Goal: Information Seeking & Learning: Learn about a topic

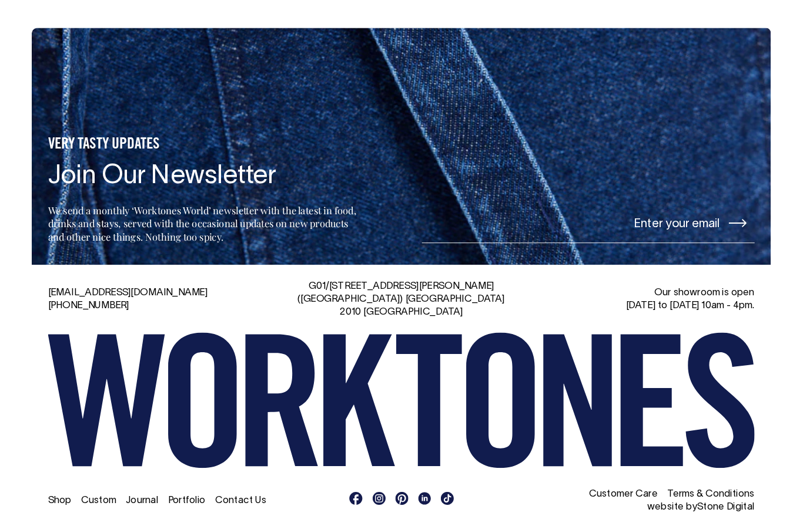
scroll to position [2612, 0]
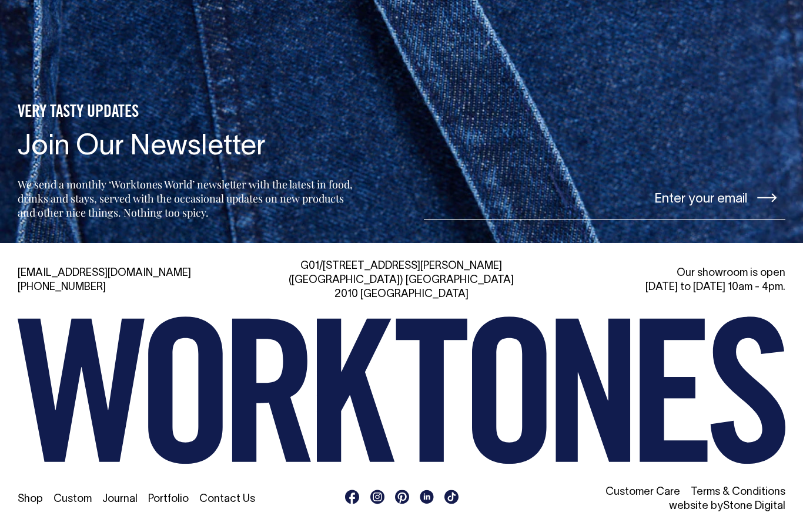
click at [163, 495] on link "Portfolio" at bounding box center [168, 500] width 41 height 10
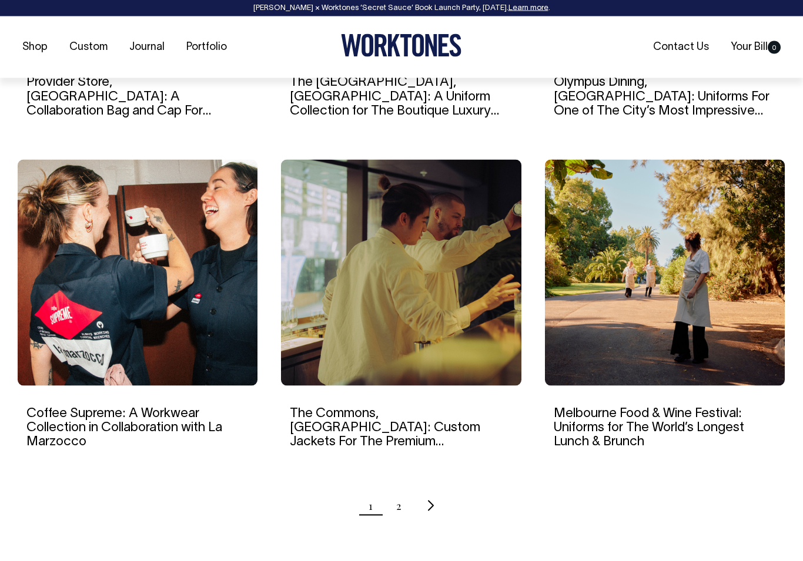
scroll to position [1058, 0]
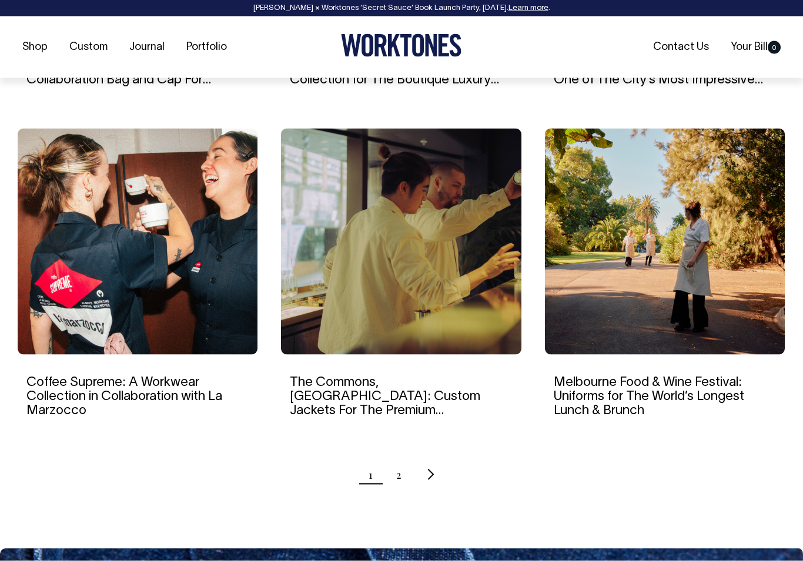
click at [391, 471] on ul "1 2" at bounding box center [401, 474] width 767 height 29
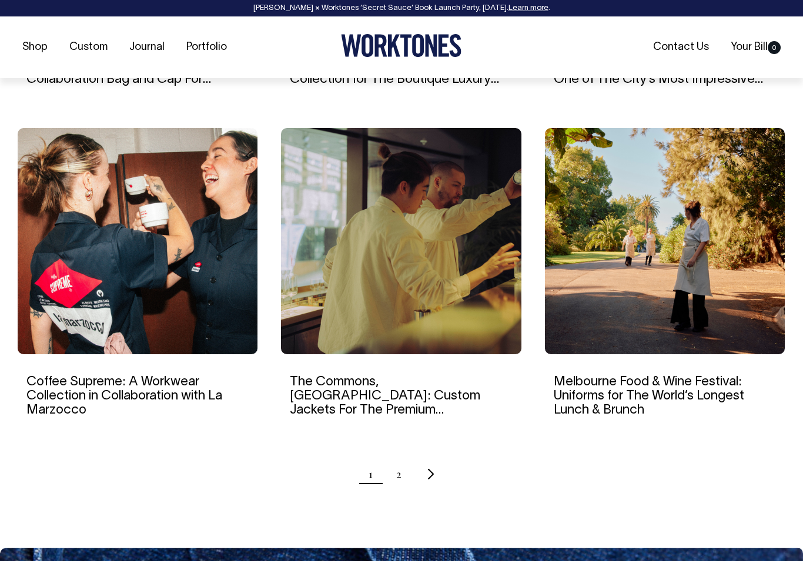
click at [397, 481] on link "2" at bounding box center [398, 473] width 5 height 29
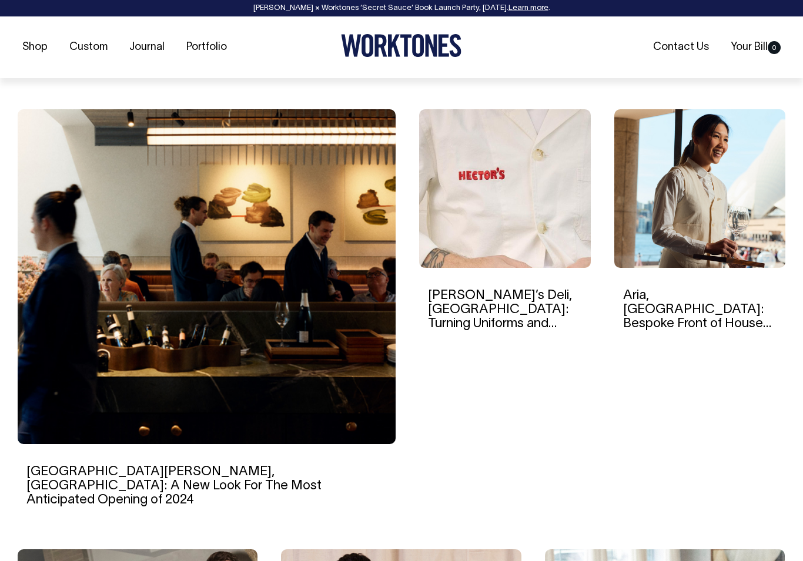
scroll to position [321, 0]
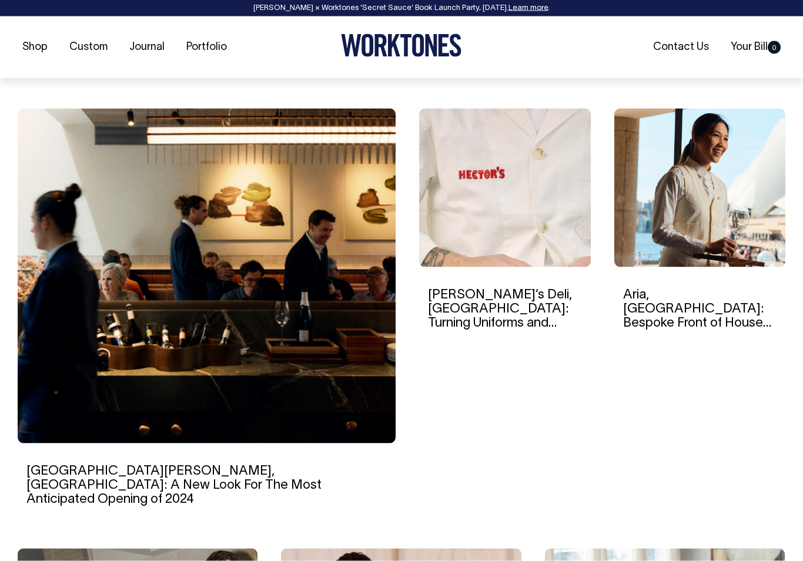
click at [716, 311] on link "Aria, [GEOGRAPHIC_DATA]: Bespoke Front of House Uniforms For The Iconic Destina…" at bounding box center [697, 323] width 148 height 69
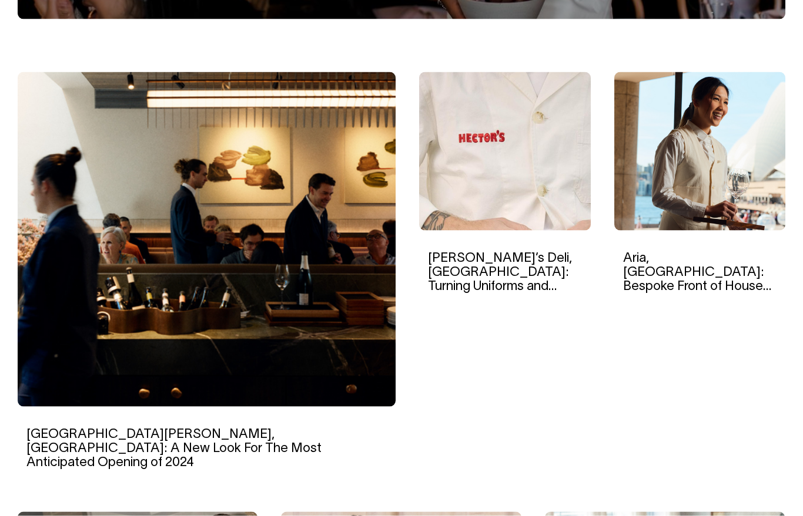
scroll to position [321, 0]
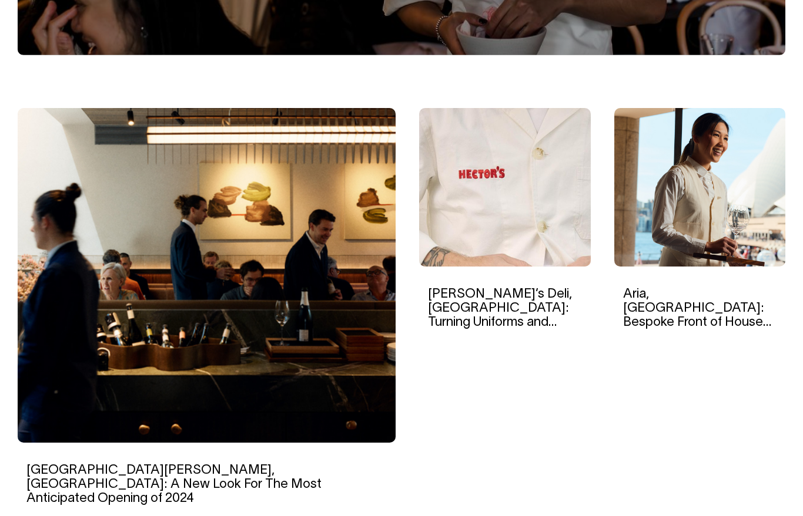
click at [539, 305] on link "Hector’s Deli, Melbourne: Turning Uniforms and Merchandise Into Brand Assets" at bounding box center [500, 323] width 144 height 69
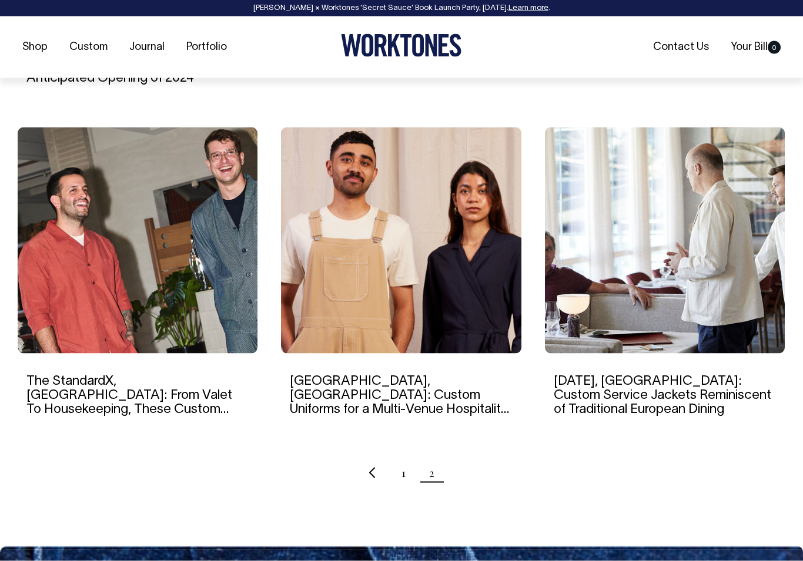
scroll to position [743, 0]
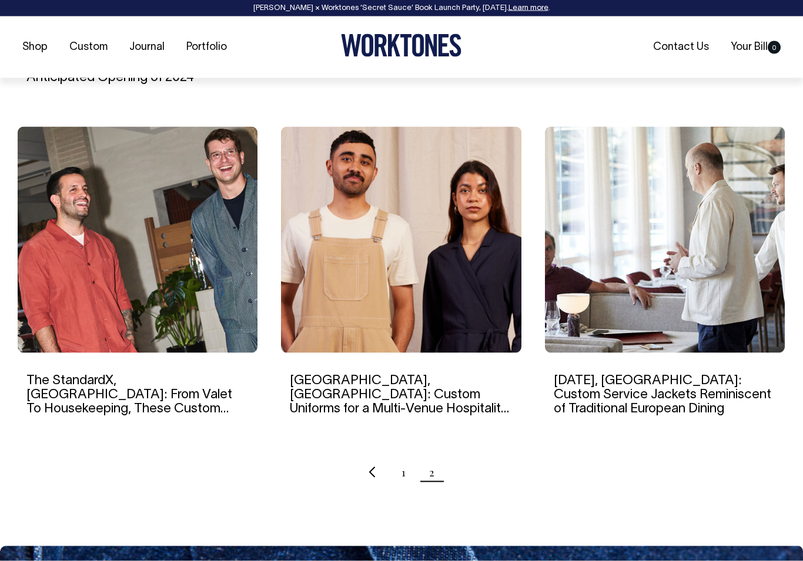
click at [743, 379] on link "Lucia, Melbourne: Custom Service Jackets Reminiscent of Traditional European Di…" at bounding box center [662, 395] width 217 height 40
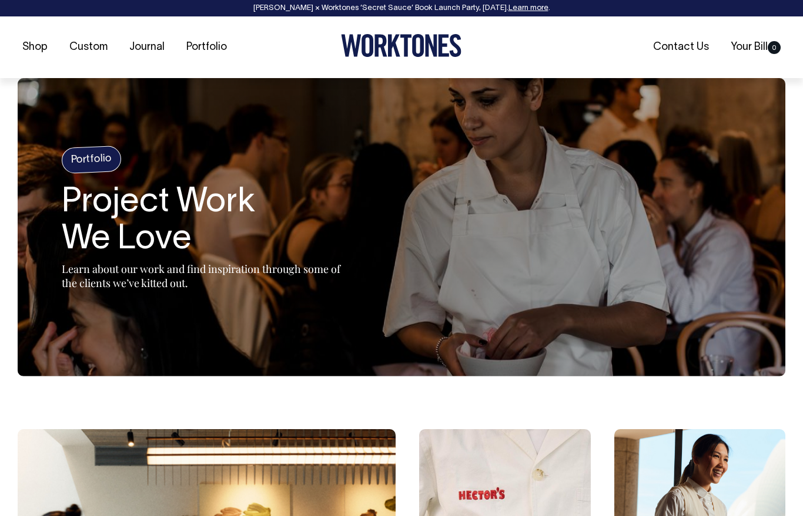
scroll to position [788, 0]
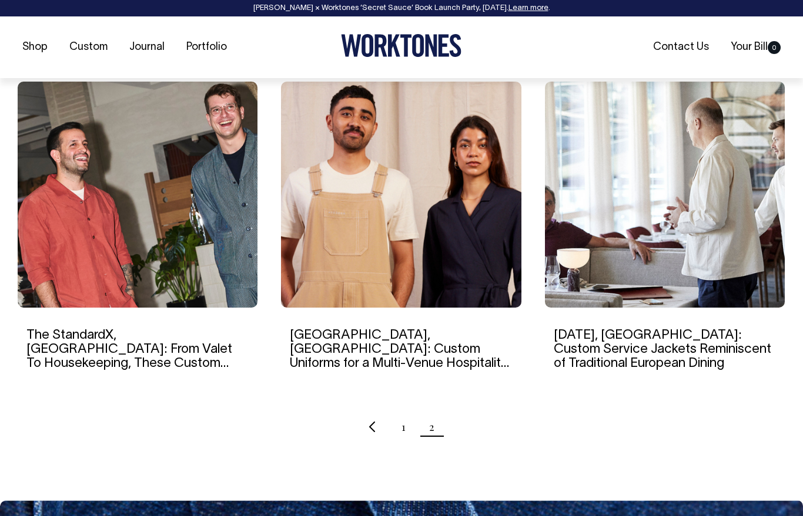
click at [464, 330] on link "Ayrburn, New Zealand: Custom Uniforms for a Multi-Venue Hospitality Precinct in…" at bounding box center [399, 357] width 219 height 55
click at [403, 414] on link "1" at bounding box center [403, 426] width 4 height 29
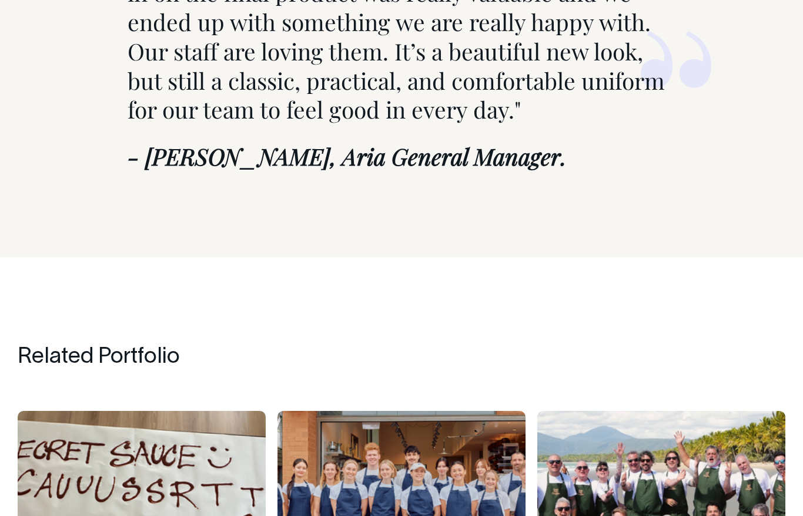
scroll to position [8306, 0]
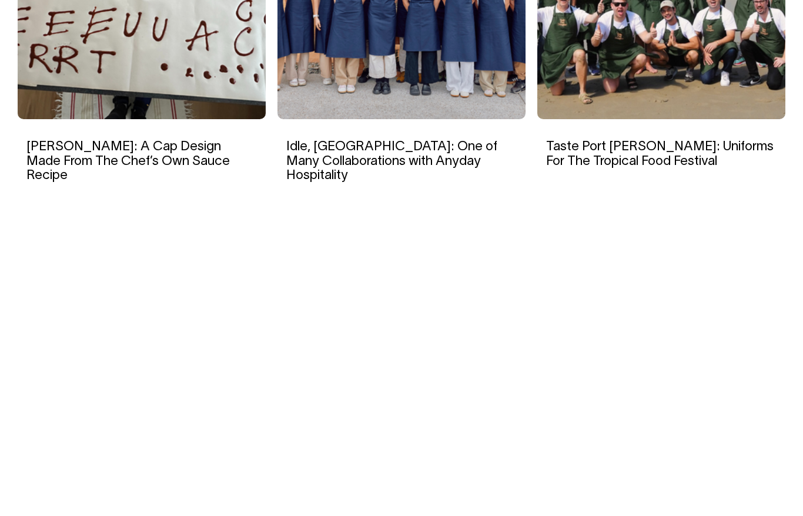
scroll to position [5828, 0]
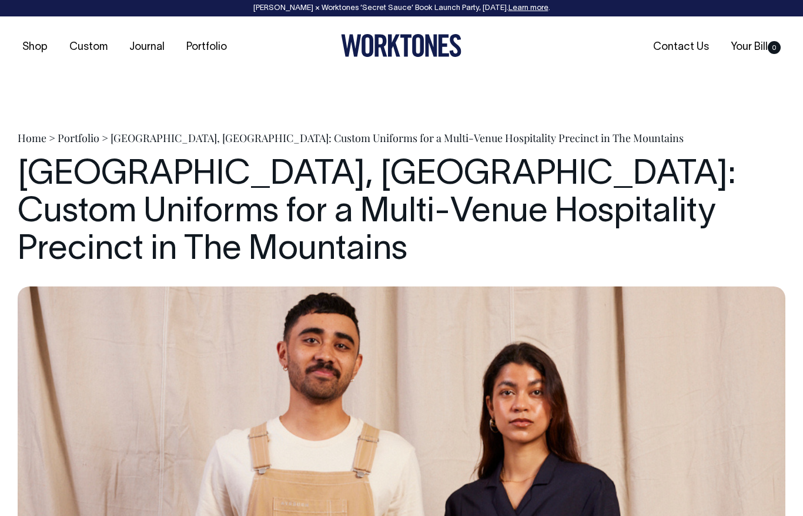
click at [750, 481] on img at bounding box center [401, 474] width 767 height 374
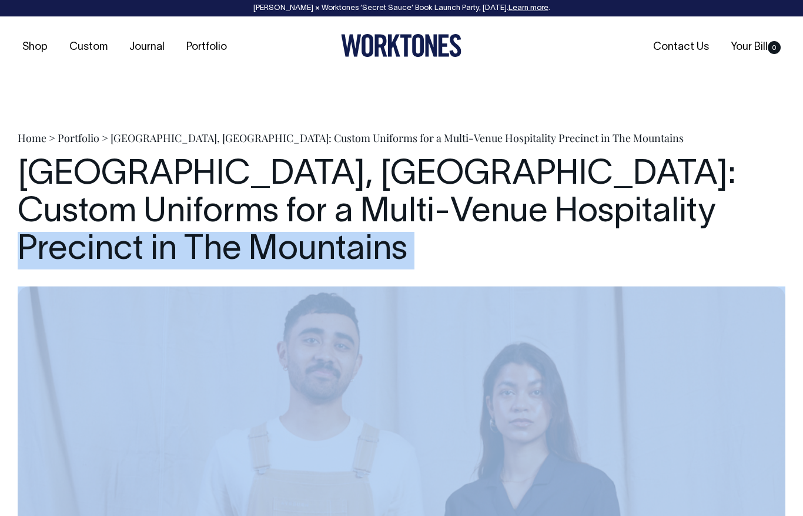
click at [763, 159] on h1 "Ayrburn, New Zealand: Custom Uniforms for a Multi-Venue Hospitality Precinct in…" at bounding box center [401, 213] width 767 height 112
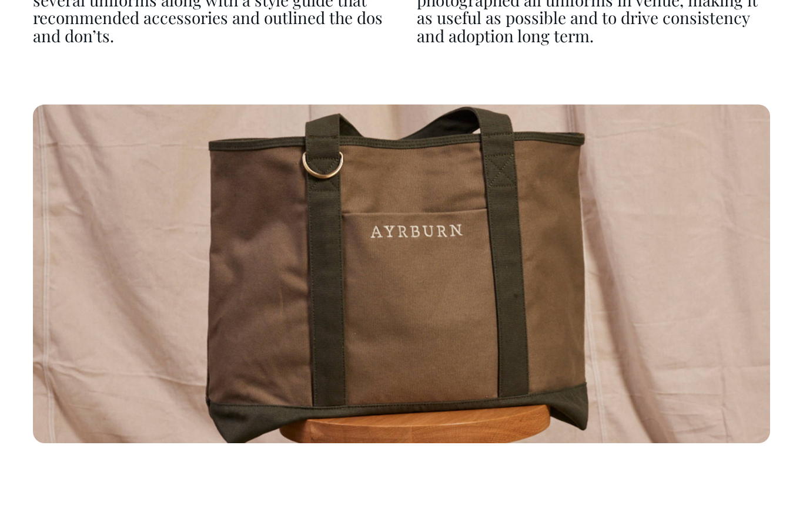
scroll to position [5317, 0]
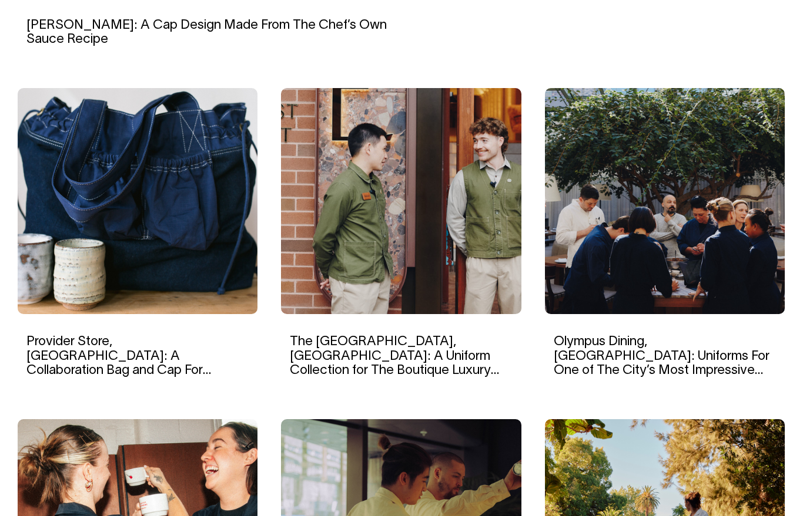
scroll to position [762, 0]
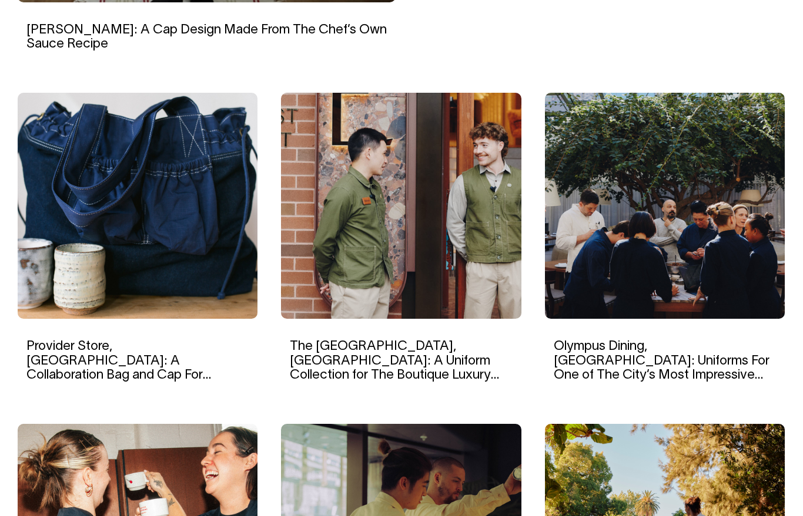
click at [719, 350] on link "Olympus Dining, Sydney: Uniforms For One of The City’s Most Impressive Dining R…" at bounding box center [662, 368] width 216 height 55
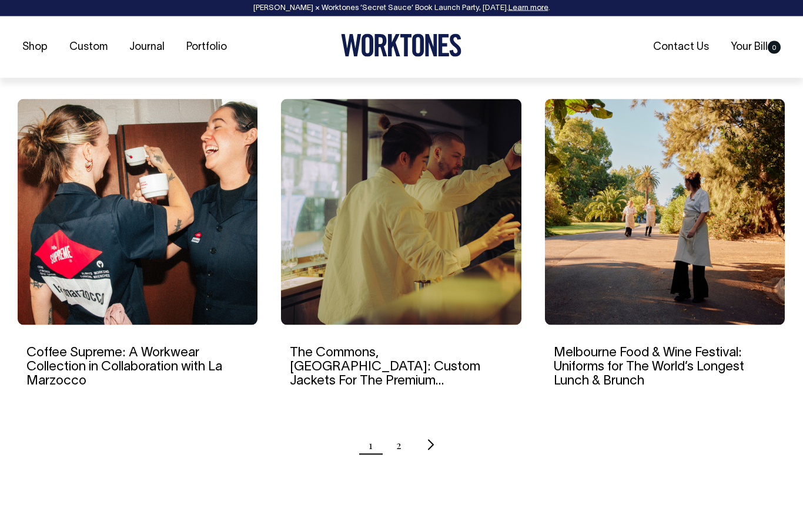
scroll to position [1088, 0]
click at [462, 356] on link "The Commons, Sydney: Custom Jackets For The Premium Martin Place Cocktail Bar" at bounding box center [398, 374] width 217 height 55
click at [716, 347] on link "Melbourne Food & Wine Festival: Uniforms for The World’s Longest Lunch & Brunch" at bounding box center [649, 367] width 190 height 40
click at [50, 367] on link "Coffee Supreme: A Workwear Collection in Collaboration with La Marzocco" at bounding box center [124, 367] width 196 height 40
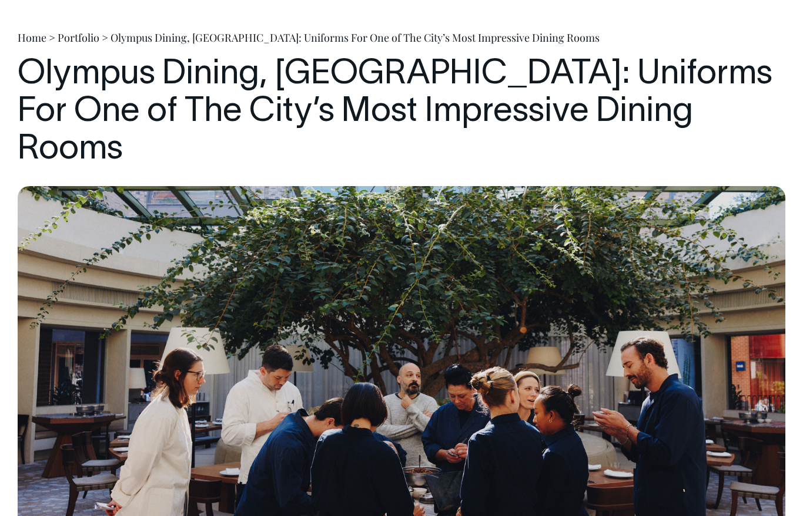
scroll to position [99, 0]
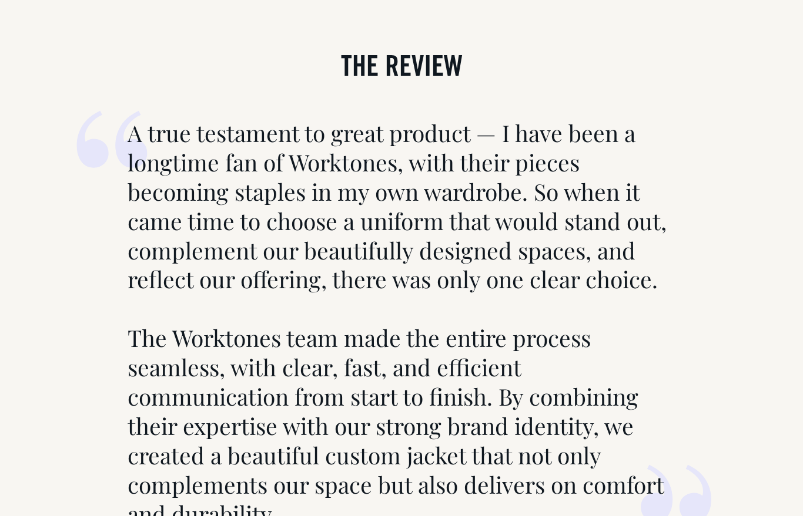
scroll to position [6168, 0]
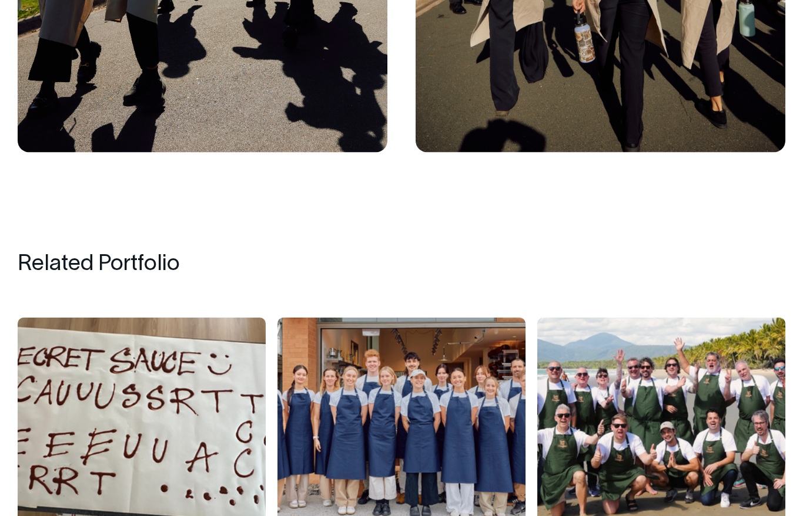
scroll to position [5564, 0]
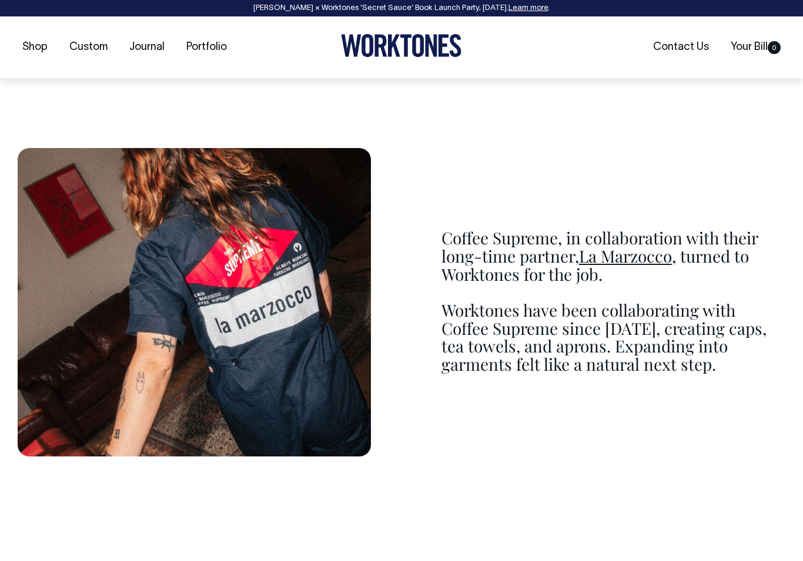
scroll to position [1051, 0]
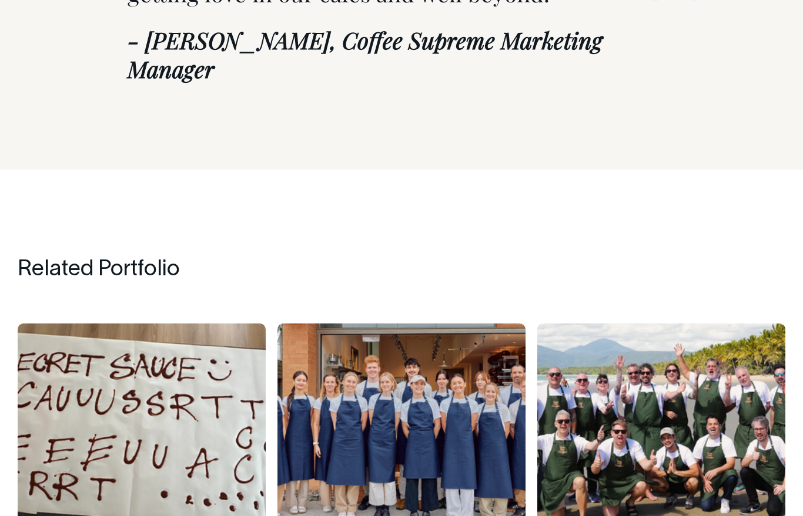
scroll to position [5255, 0]
